Goal: Check status: Check status

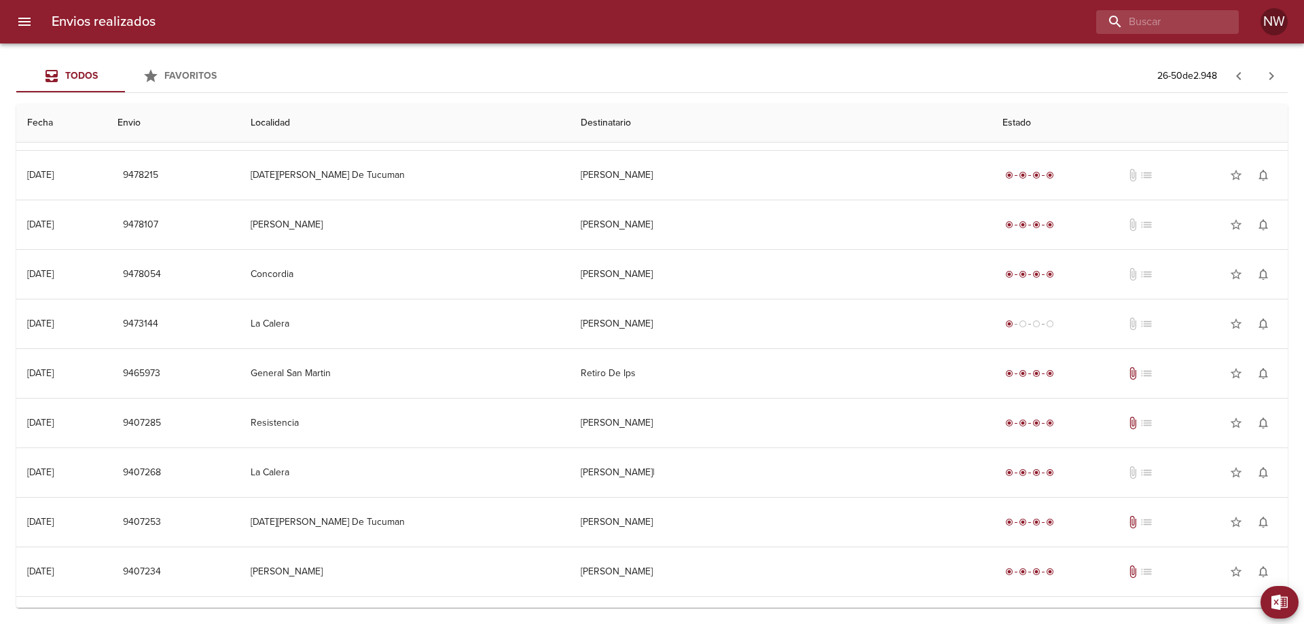
scroll to position [611, 0]
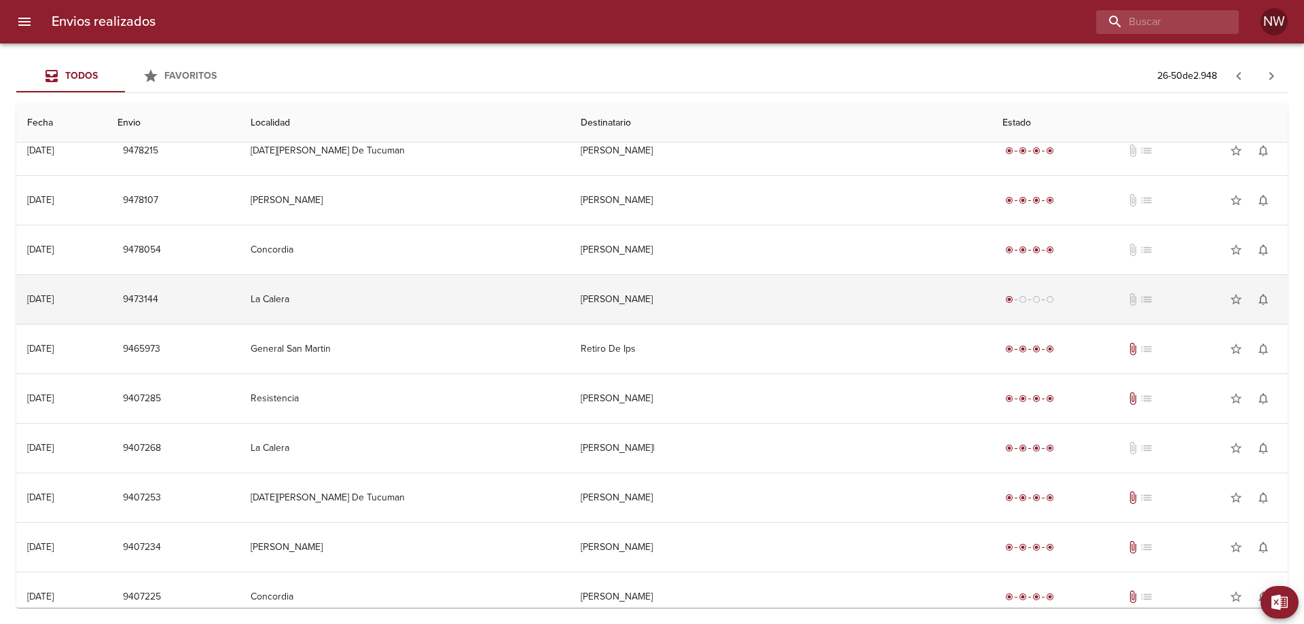
click at [690, 324] on td "[PERSON_NAME]" at bounding box center [781, 299] width 422 height 49
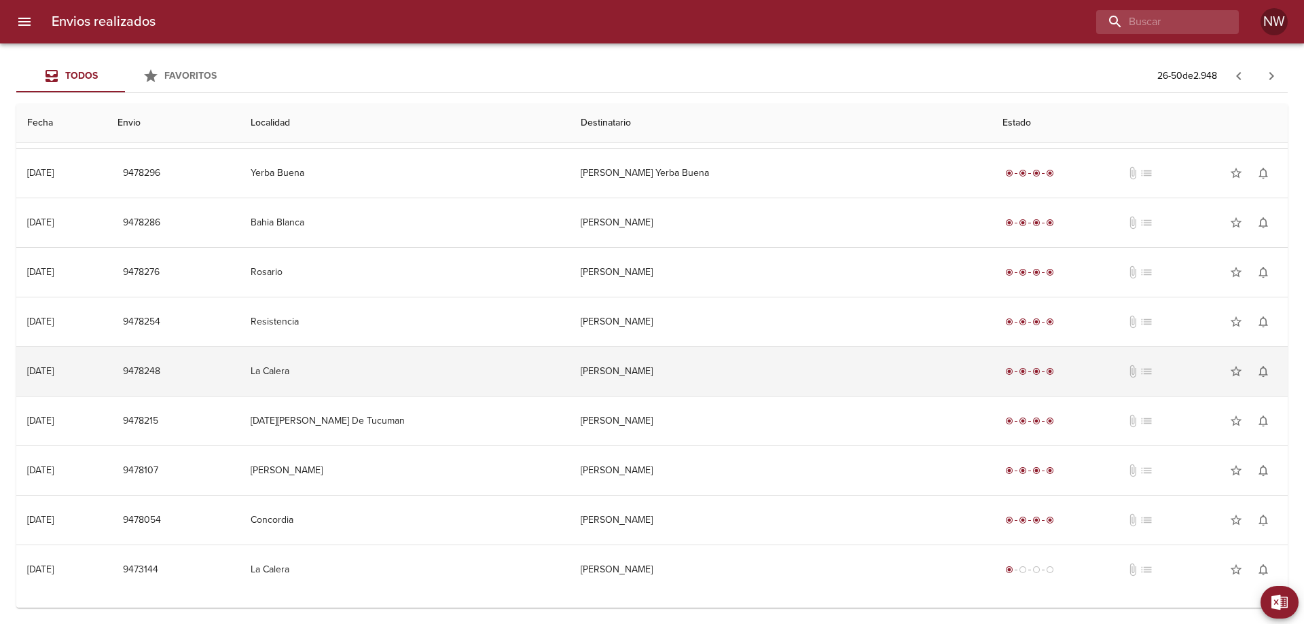
scroll to position [340, 0]
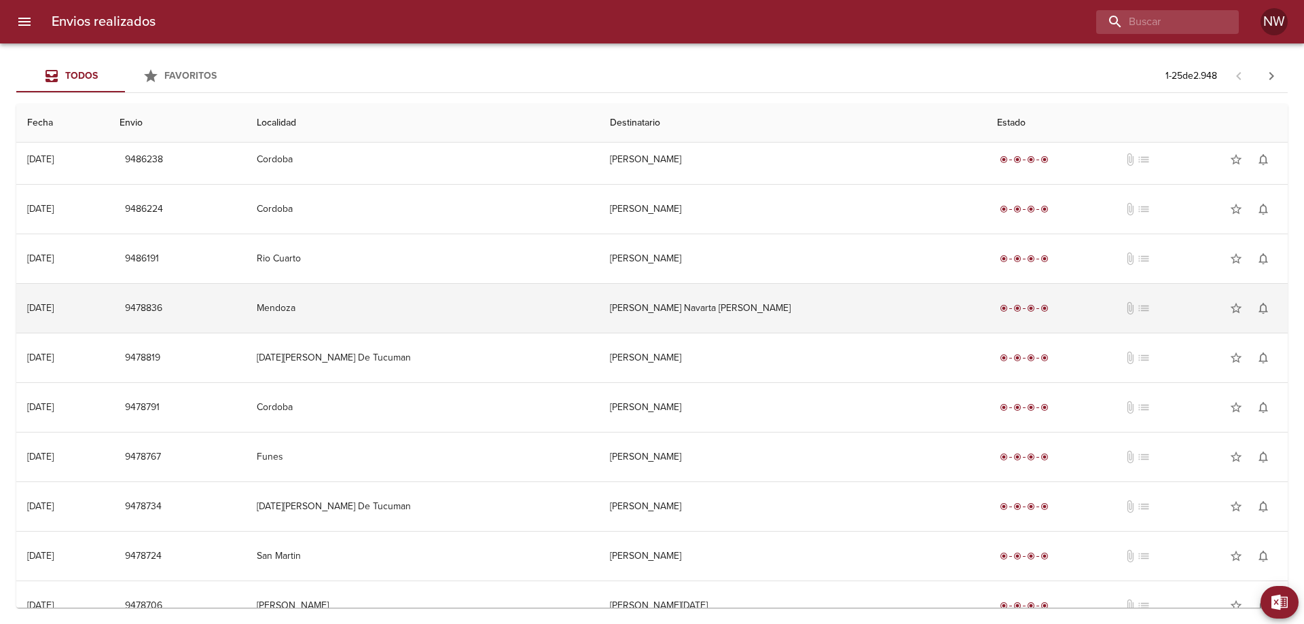
scroll to position [823, 0]
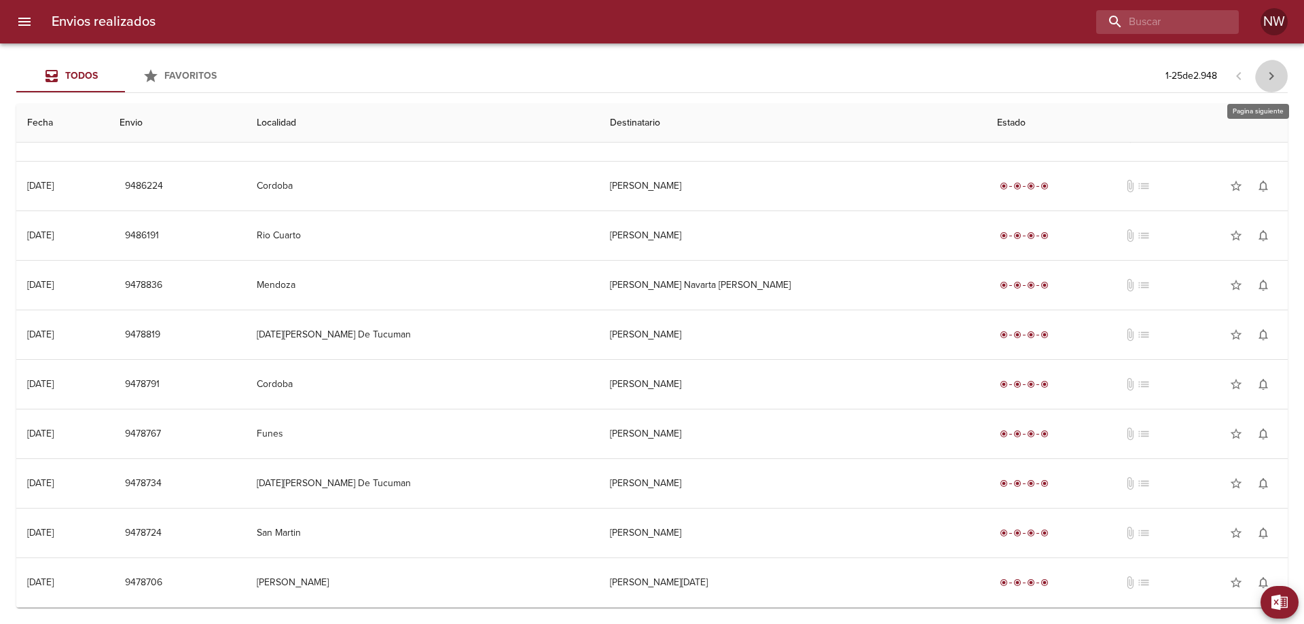
click at [1264, 79] on icon "button" at bounding box center [1272, 76] width 16 height 16
